Goal: Find specific page/section: Find specific page/section

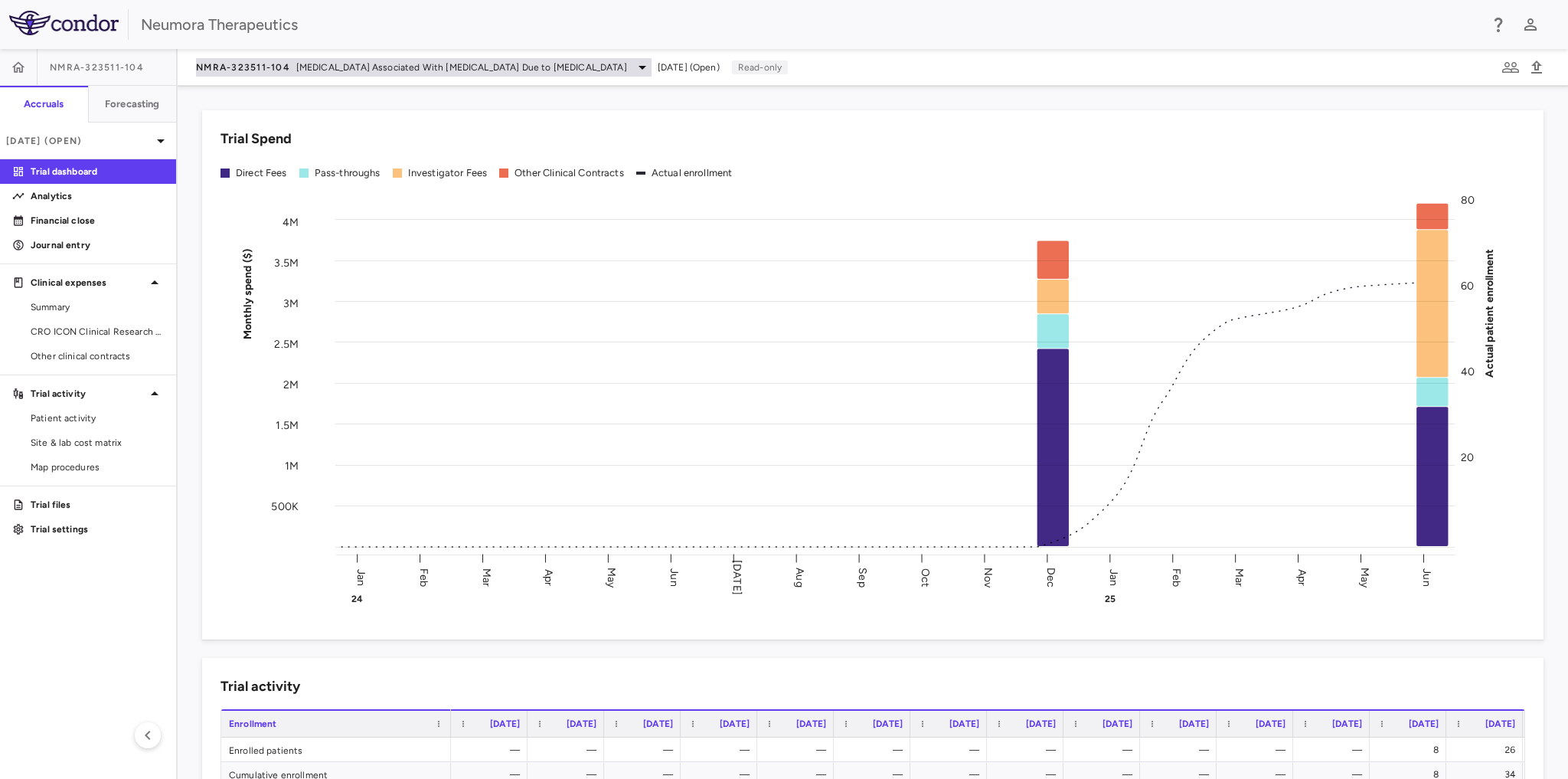
click at [639, 66] on icon at bounding box center [643, 68] width 8 height 4
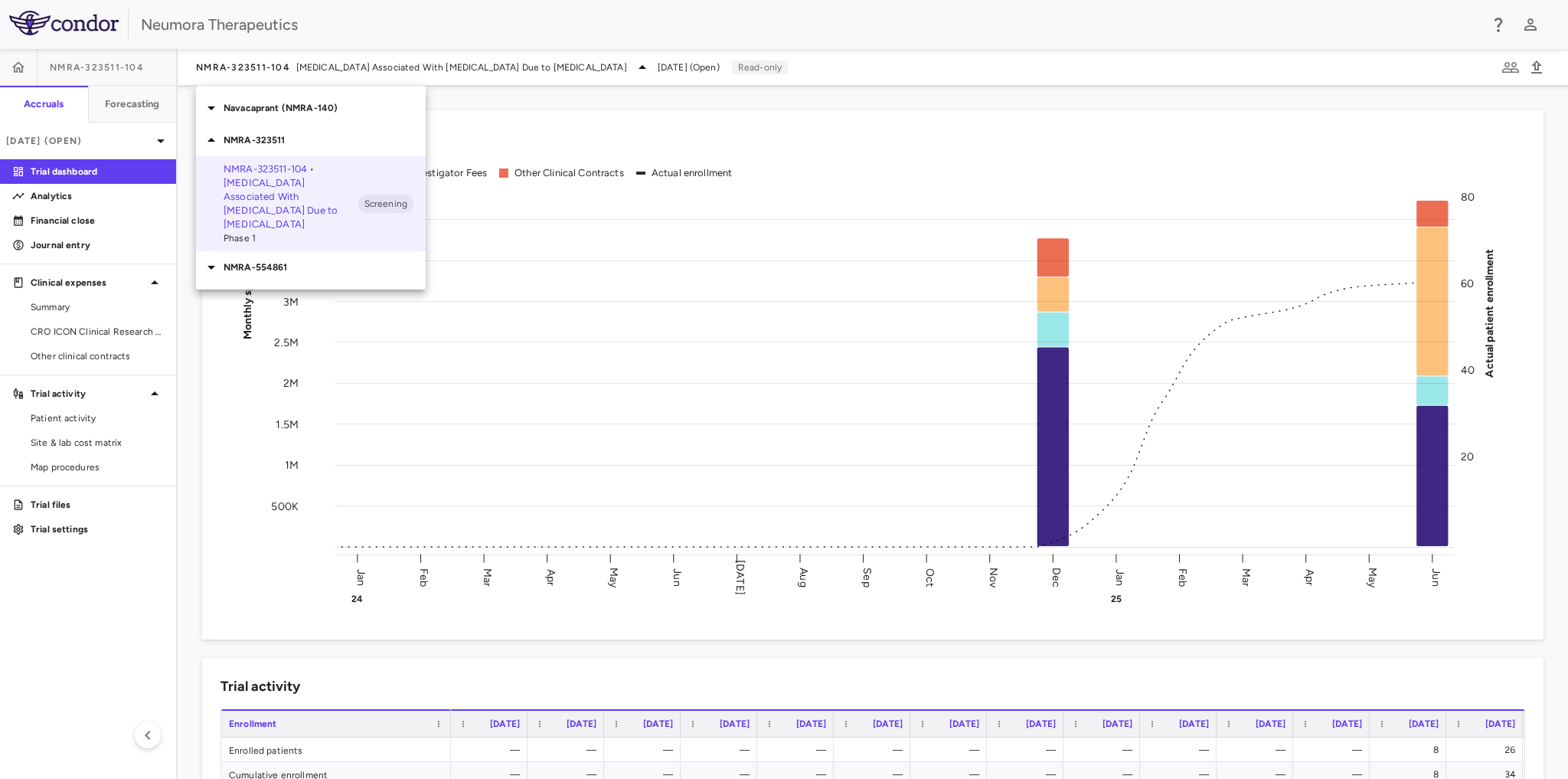
click at [276, 110] on p "Navacaprant (NMRA-140)" at bounding box center [324, 108] width 202 height 13
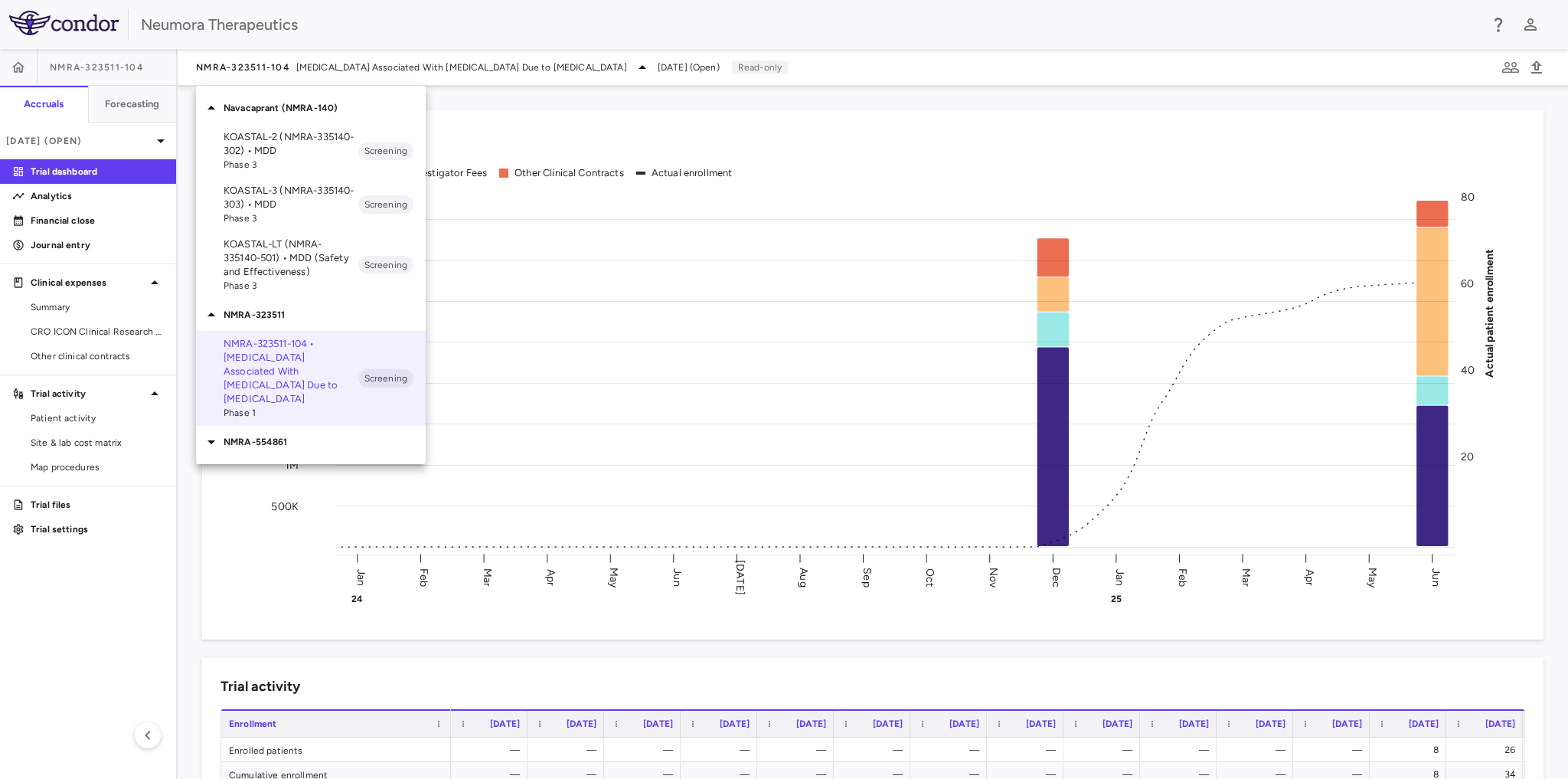
click at [268, 435] on p "NMRA-554861" at bounding box center [324, 442] width 202 height 13
